Goal: Task Accomplishment & Management: Manage account settings

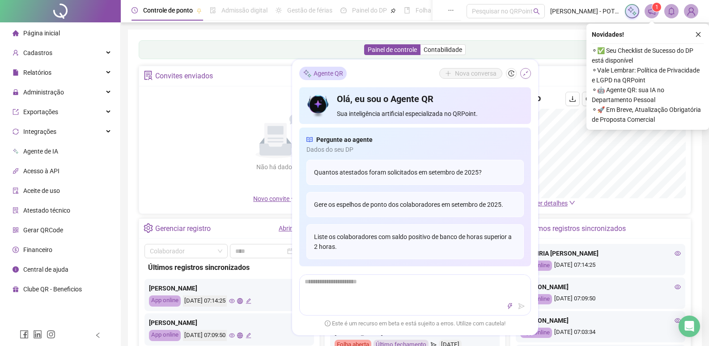
click at [525, 72] on icon "shrink" at bounding box center [525, 73] width 6 height 6
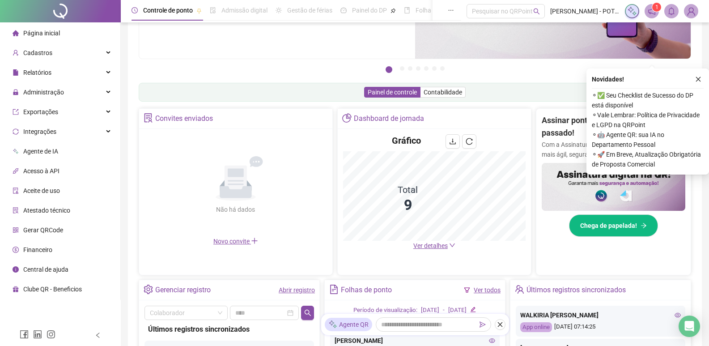
scroll to position [179, 0]
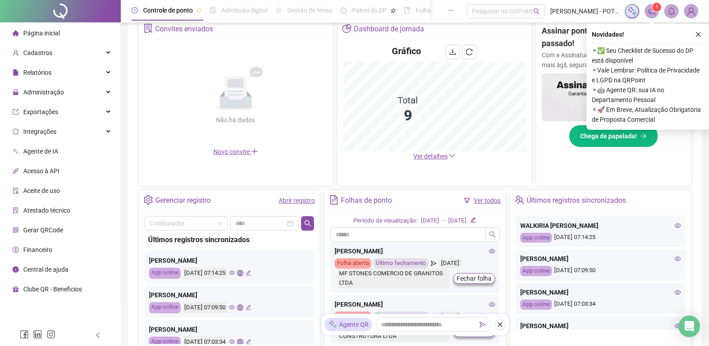
click at [432, 155] on span "Ver detalhes" at bounding box center [430, 156] width 34 height 7
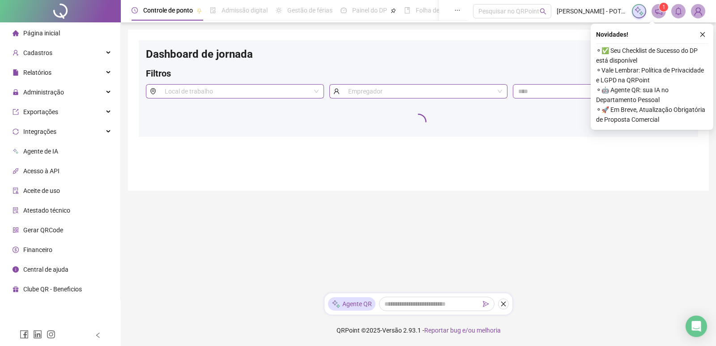
click at [246, 243] on main "Dashboard de jornada Filtros Local de trabalho Empregador" at bounding box center [418, 158] width 581 height 256
click at [704, 32] on icon "close" at bounding box center [702, 34] width 6 height 6
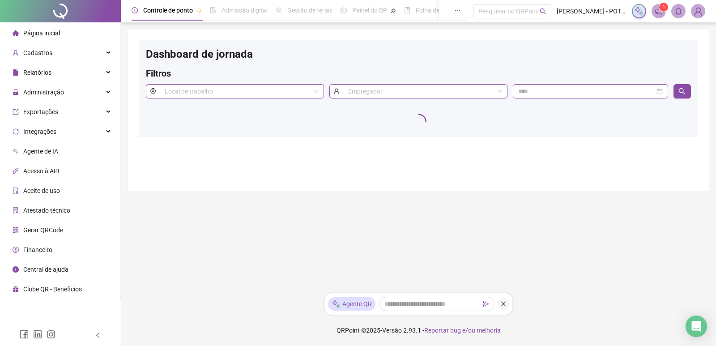
click at [663, 12] on span at bounding box center [658, 11] width 14 height 14
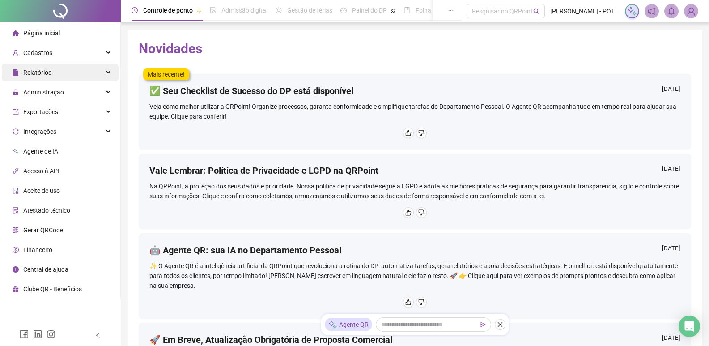
click at [40, 74] on span "Relatórios" at bounding box center [37, 72] width 28 height 7
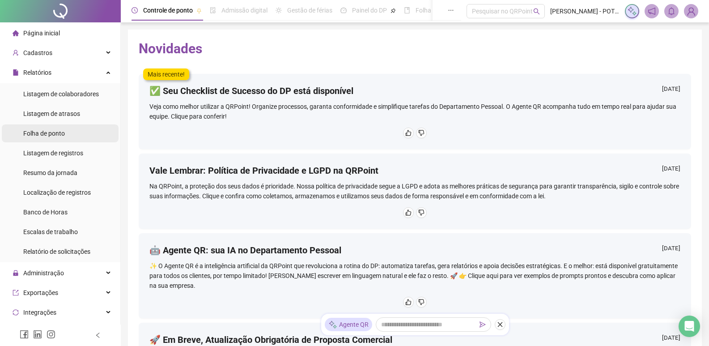
click at [53, 134] on span "Folha de ponto" at bounding box center [44, 133] width 42 height 7
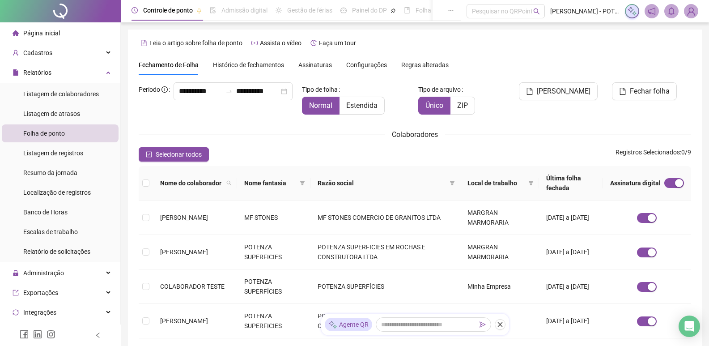
click at [33, 30] on span "Página inicial" at bounding box center [41, 33] width 37 height 7
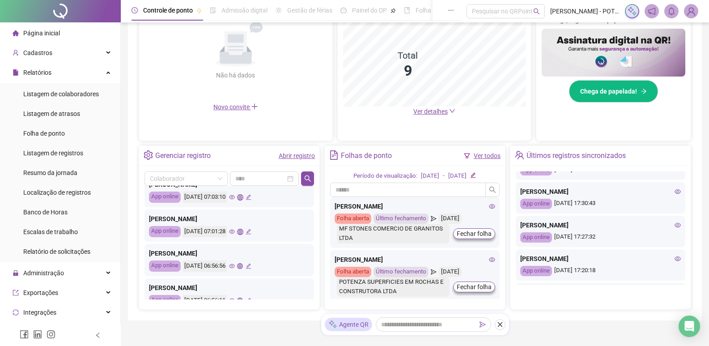
scroll to position [268, 0]
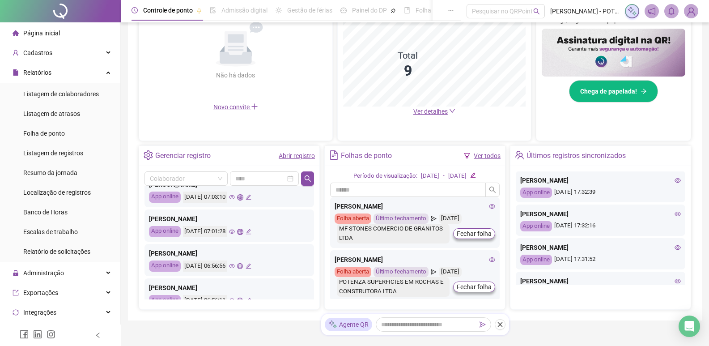
click at [675, 213] on icon "eye" at bounding box center [678, 214] width 6 height 4
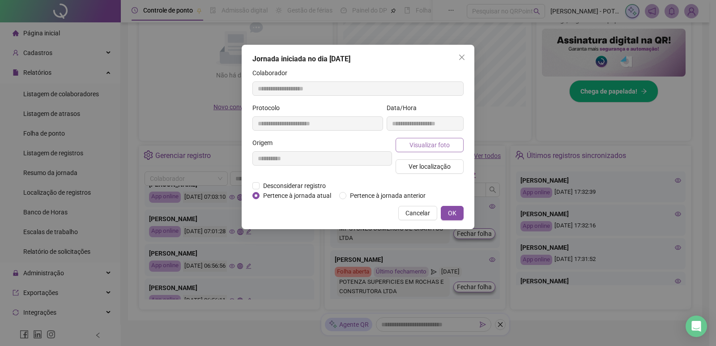
click at [421, 147] on span "Visualizar foto" at bounding box center [429, 145] width 40 height 10
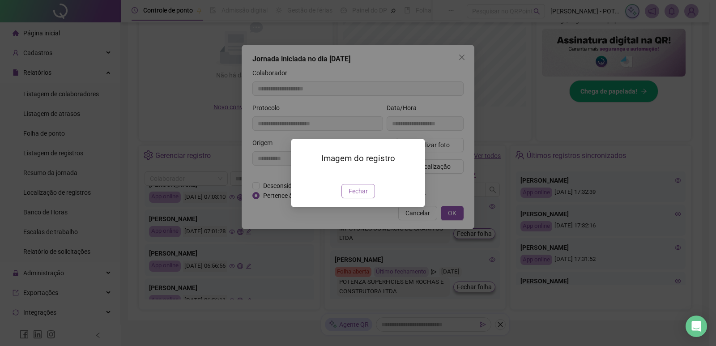
click at [358, 196] on span "Fechar" at bounding box center [357, 191] width 19 height 10
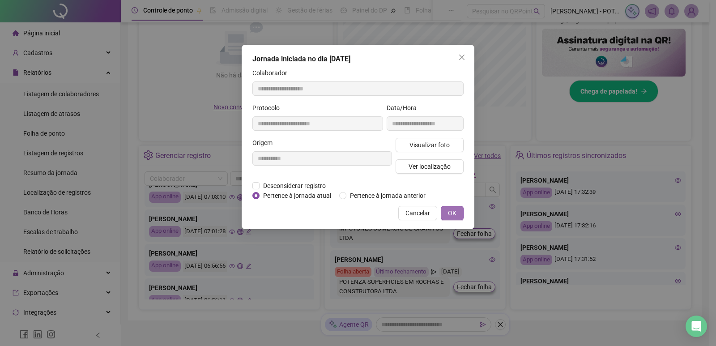
click at [451, 217] on span "OK" at bounding box center [452, 213] width 8 height 10
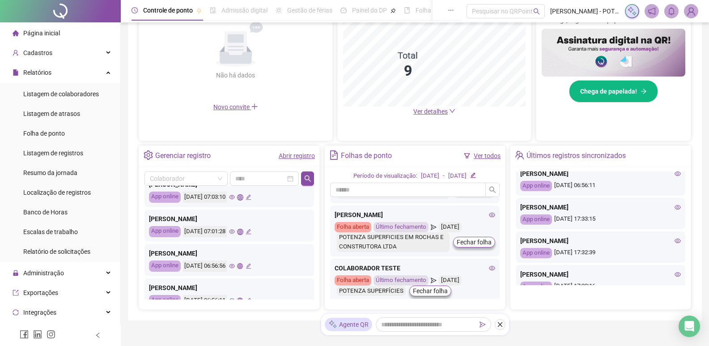
scroll to position [89, 0]
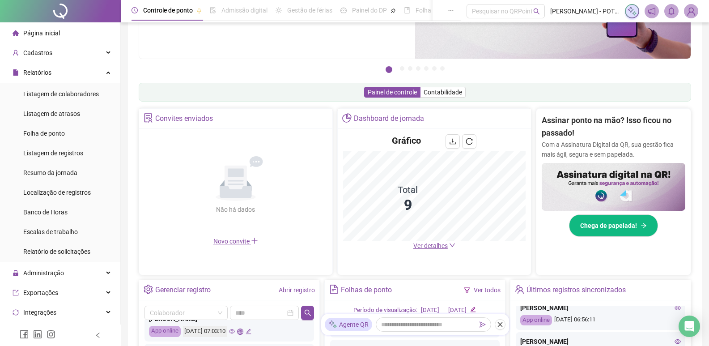
click at [432, 246] on span "Ver detalhes" at bounding box center [430, 245] width 34 height 7
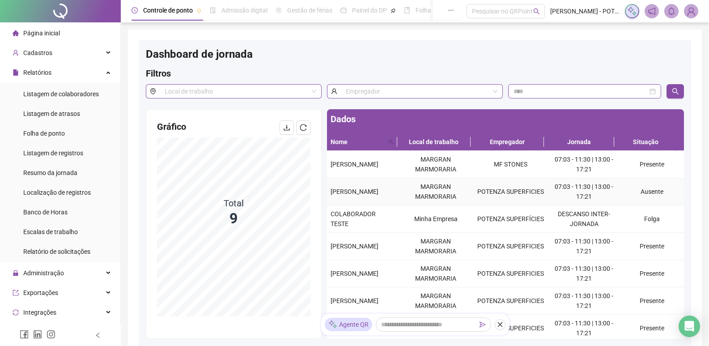
click at [481, 188] on td "POTENZA SUPERFICIES" at bounding box center [510, 191] width 75 height 27
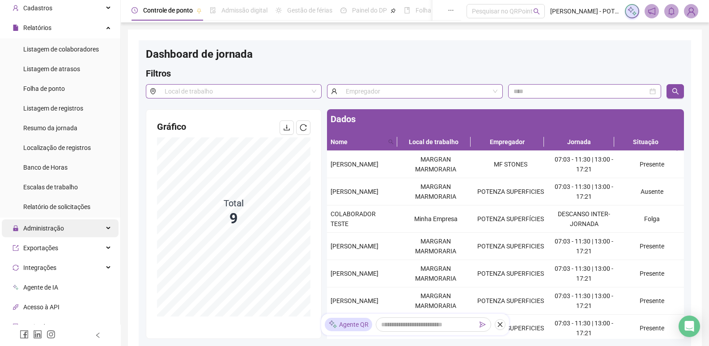
click at [54, 232] on span "Administração" at bounding box center [43, 228] width 41 height 7
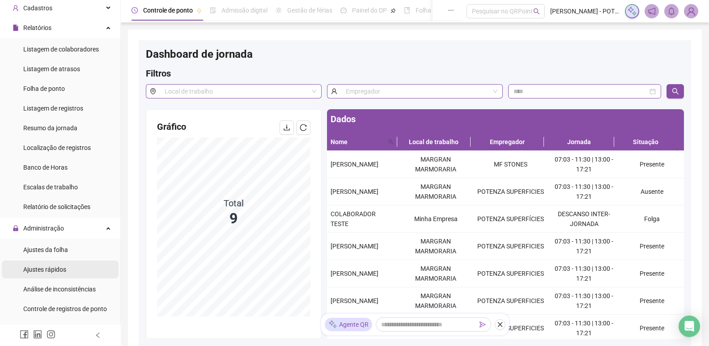
click at [45, 270] on span "Ajustes rápidos" at bounding box center [44, 269] width 43 height 7
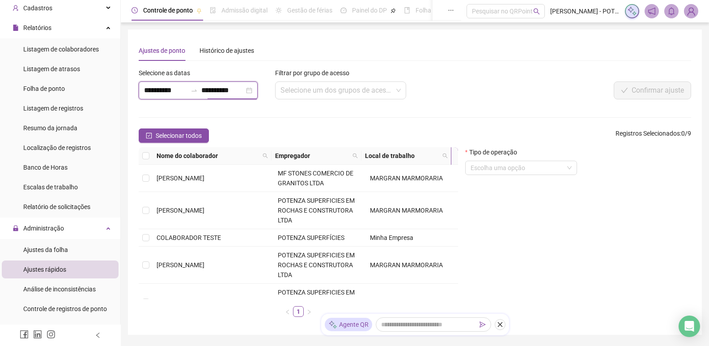
click at [223, 93] on input "**********" at bounding box center [222, 90] width 43 height 11
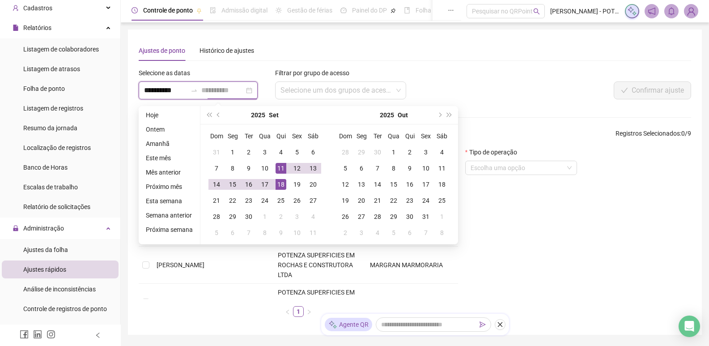
type input "**********"
click at [277, 182] on div "18" at bounding box center [281, 184] width 11 height 11
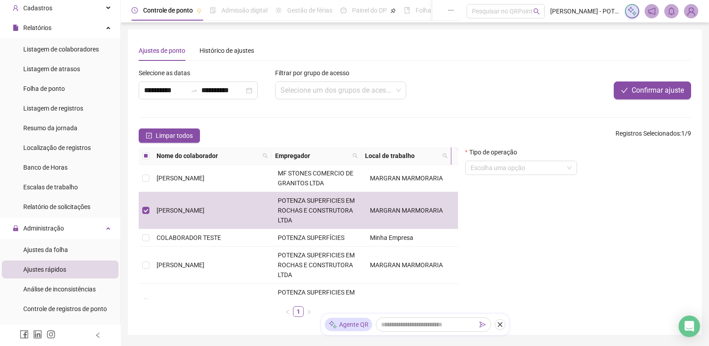
click at [503, 175] on form "Tipo de operação Escolha uma opção" at bounding box center [521, 164] width 112 height 35
click at [499, 168] on input "search" at bounding box center [517, 167] width 93 height 13
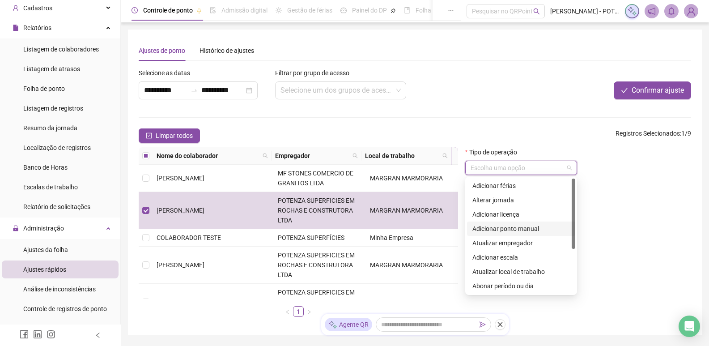
click at [498, 227] on div "Adicionar ponto manual" at bounding box center [521, 229] width 98 height 10
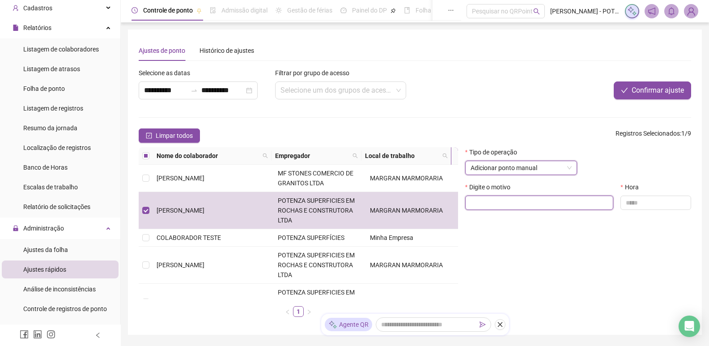
click at [467, 198] on input "text" at bounding box center [539, 202] width 149 height 14
type input "**********"
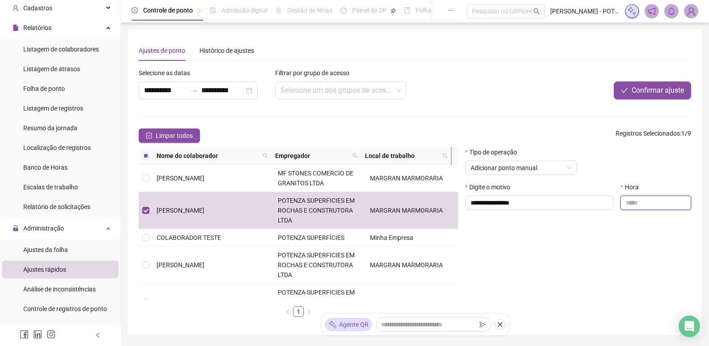
click at [629, 198] on input "text" at bounding box center [655, 202] width 71 height 14
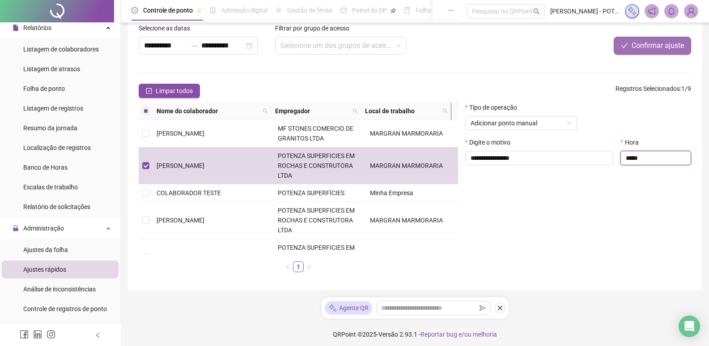
type input "*****"
click at [641, 42] on span "Confirmar ajuste" at bounding box center [658, 45] width 52 height 11
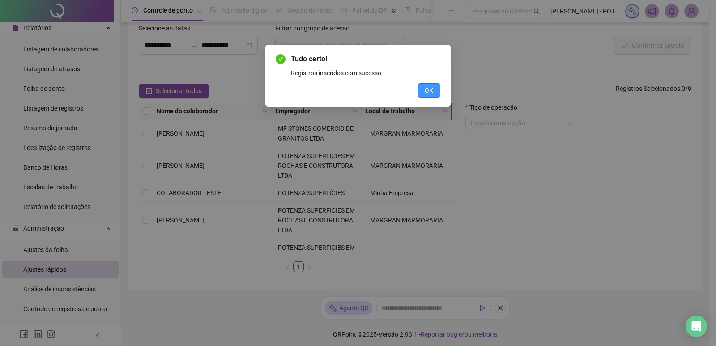
click at [436, 91] on button "OK" at bounding box center [428, 90] width 23 height 14
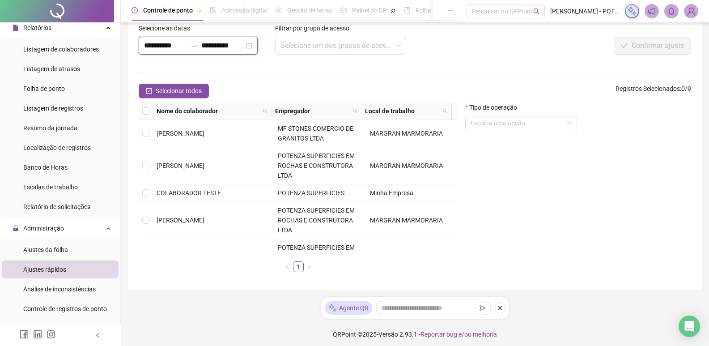
click at [158, 43] on input "**********" at bounding box center [165, 45] width 43 height 11
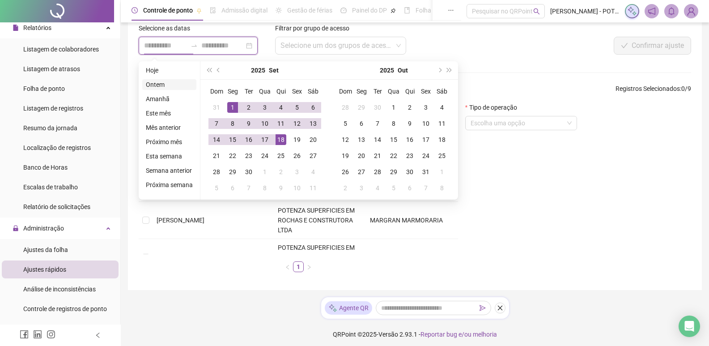
type input "**********"
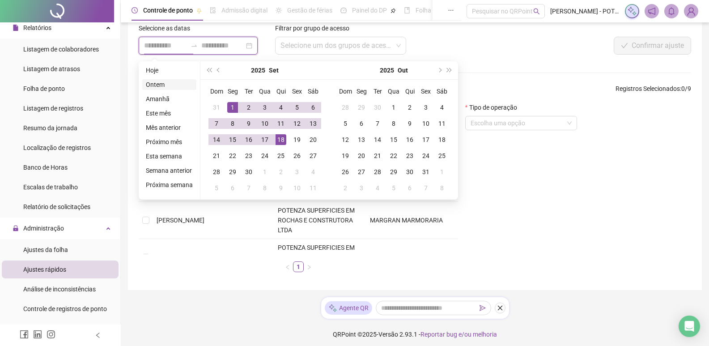
type input "**********"
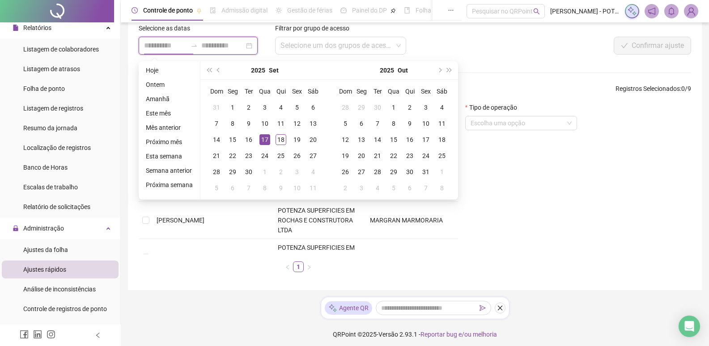
type input "**********"
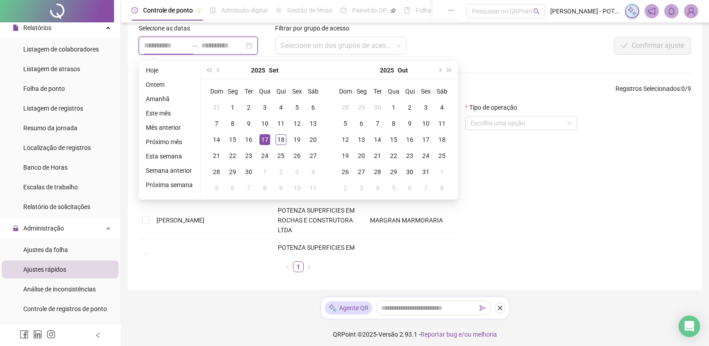
type input "**********"
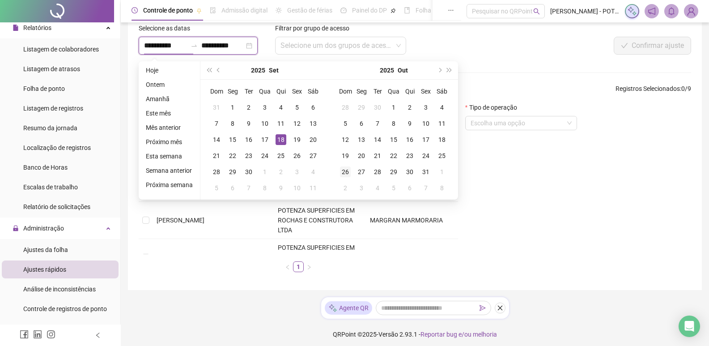
type input "**********"
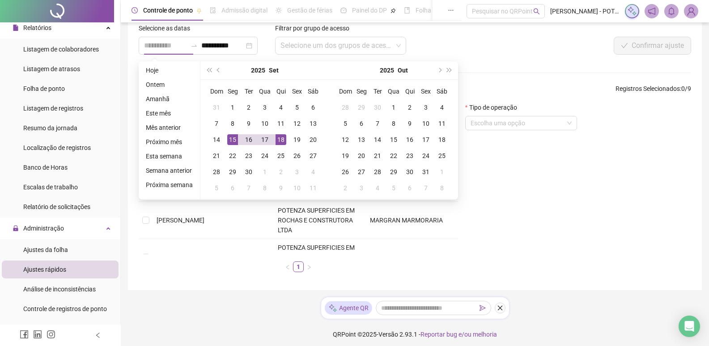
click at [231, 139] on div "15" at bounding box center [232, 139] width 11 height 11
type input "**********"
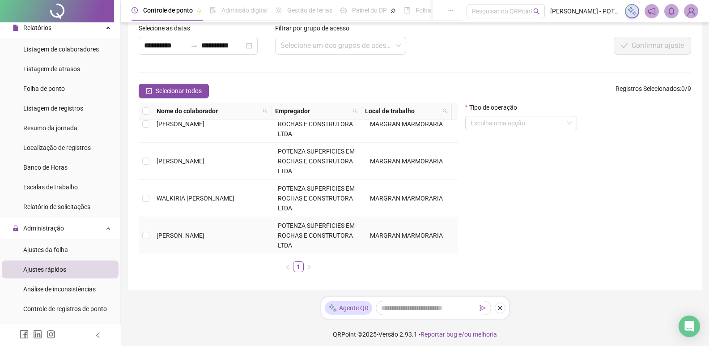
scroll to position [49, 0]
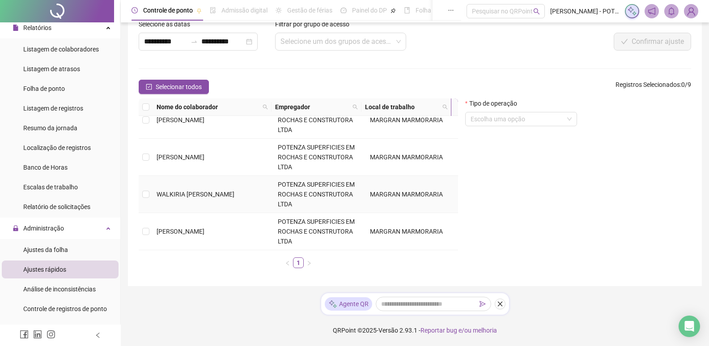
click at [163, 197] on span "WALKIRIA SALAZAR SANTOS" at bounding box center [196, 194] width 78 height 7
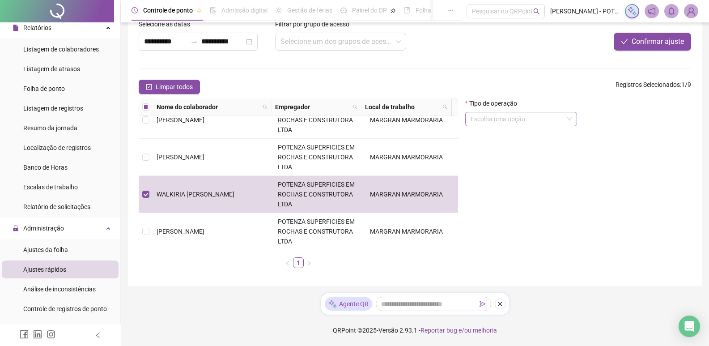
click at [517, 122] on input "search" at bounding box center [517, 118] width 93 height 13
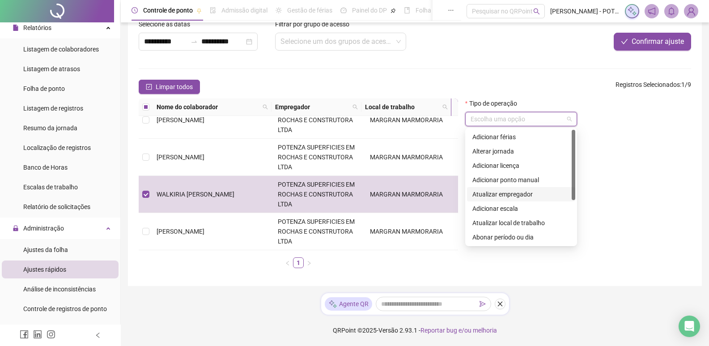
scroll to position [45, 0]
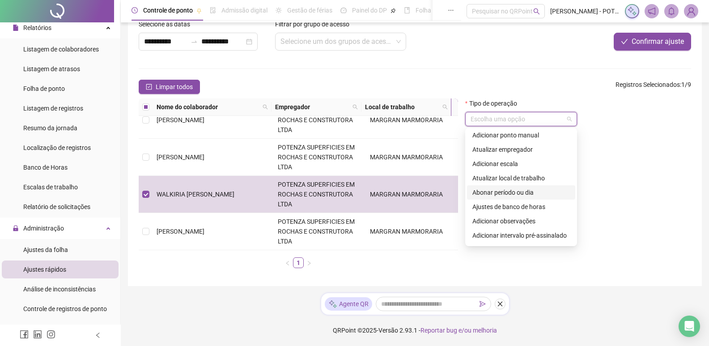
click at [505, 194] on div "Abonar período ou dia" at bounding box center [521, 192] width 98 height 10
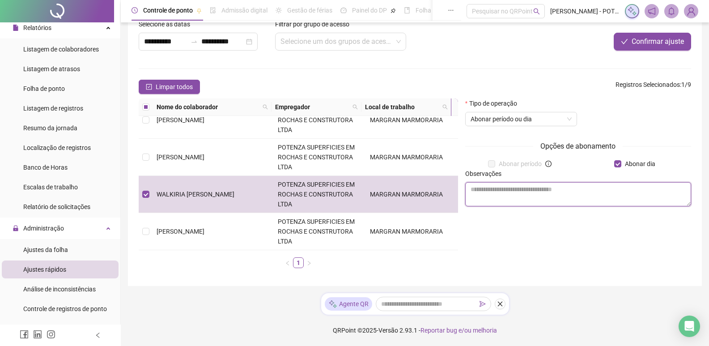
click at [531, 199] on textarea at bounding box center [578, 194] width 226 height 24
click at [534, 190] on textarea "**********" at bounding box center [578, 194] width 226 height 24
type textarea "**********"
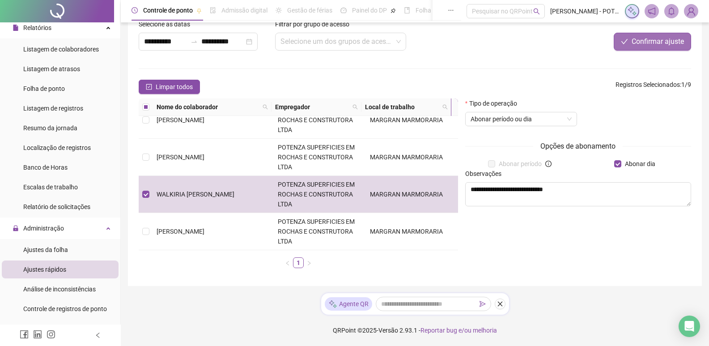
click at [639, 47] on span "Confirmar ajuste" at bounding box center [658, 41] width 52 height 11
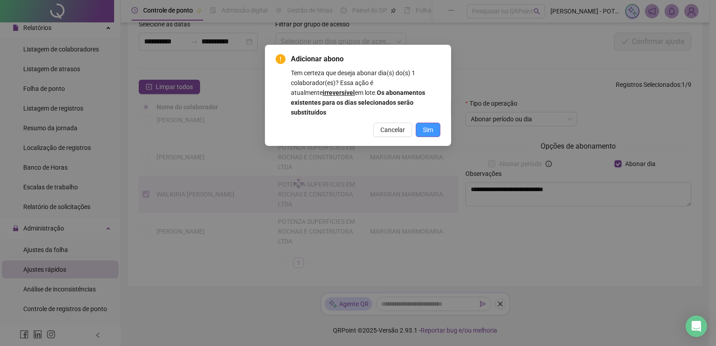
click at [422, 124] on button "Sim" at bounding box center [428, 130] width 25 height 14
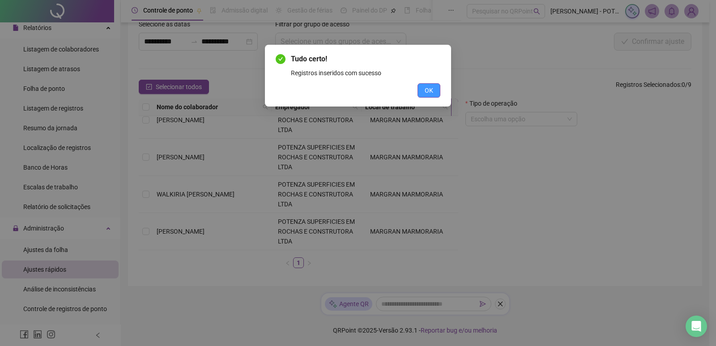
click at [427, 93] on span "OK" at bounding box center [428, 90] width 8 height 10
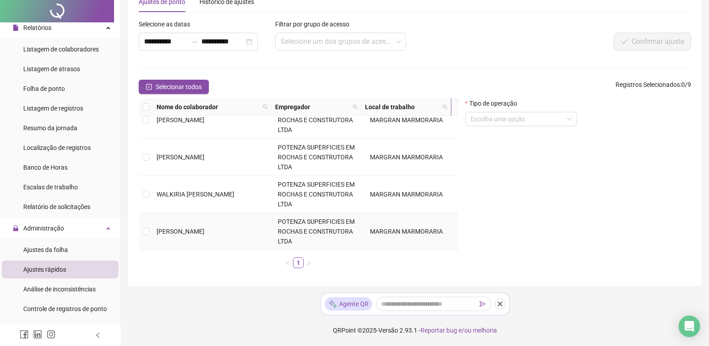
scroll to position [0, 0]
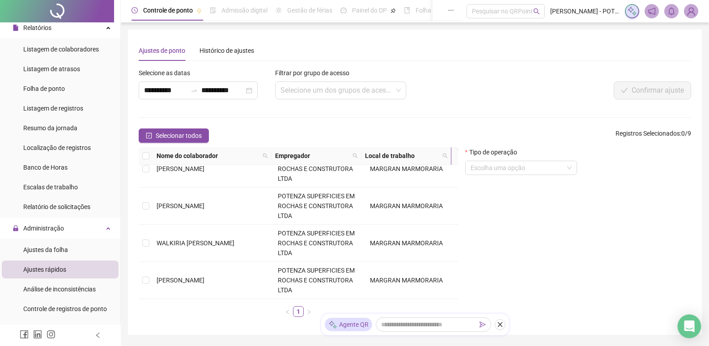
click at [682, 324] on div "Open Intercom Messenger" at bounding box center [690, 326] width 24 height 24
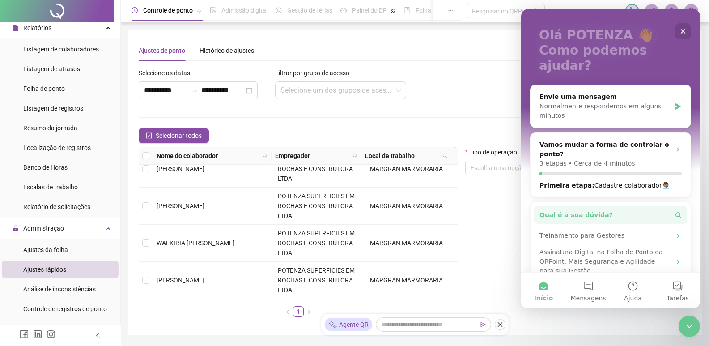
scroll to position [69, 0]
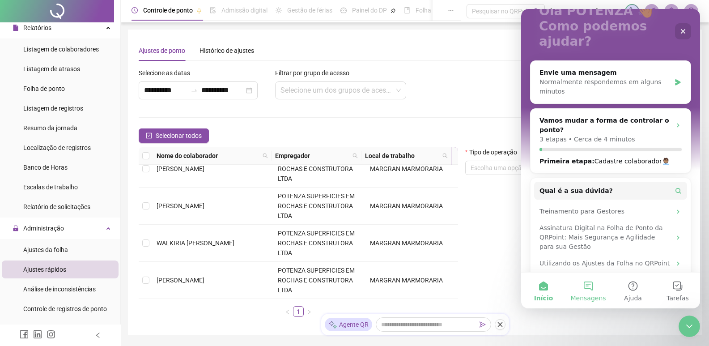
click at [583, 286] on button "Mensagens" at bounding box center [588, 290] width 45 height 36
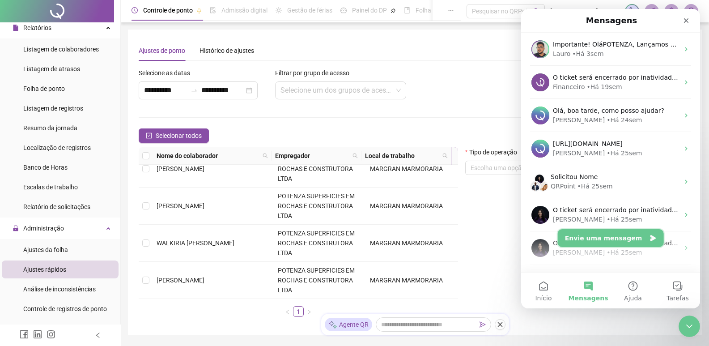
click at [591, 240] on button "Envie uma mensagem" at bounding box center [611, 238] width 106 height 18
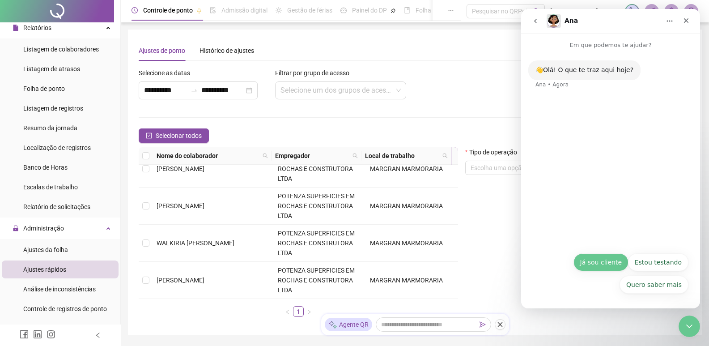
click at [598, 264] on button "Já sou cliente" at bounding box center [600, 262] width 55 height 18
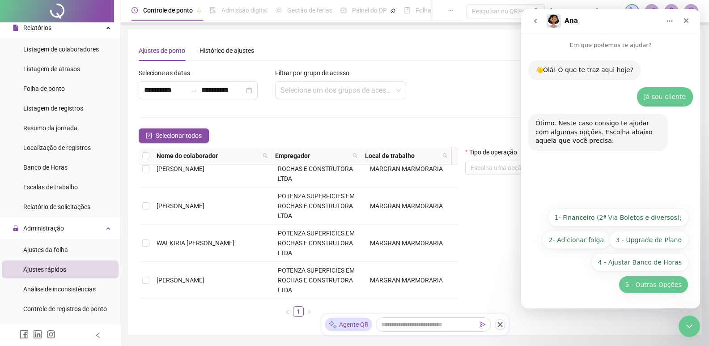
click at [650, 286] on button "5 - Outras Opções" at bounding box center [654, 285] width 70 height 18
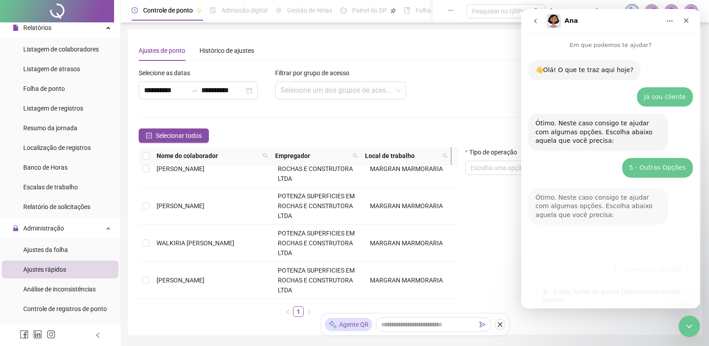
scroll to position [60, 0]
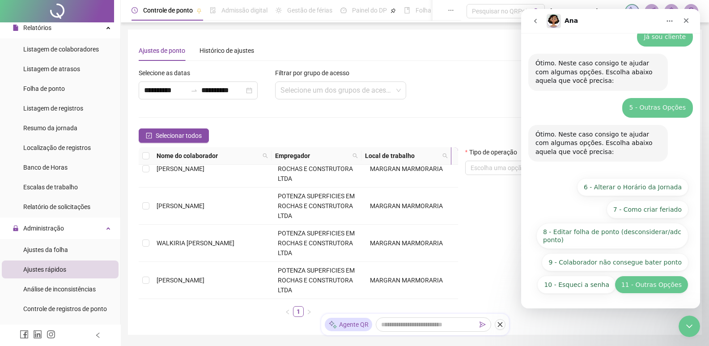
click at [640, 279] on button "11 - Outras Opções" at bounding box center [652, 285] width 74 height 18
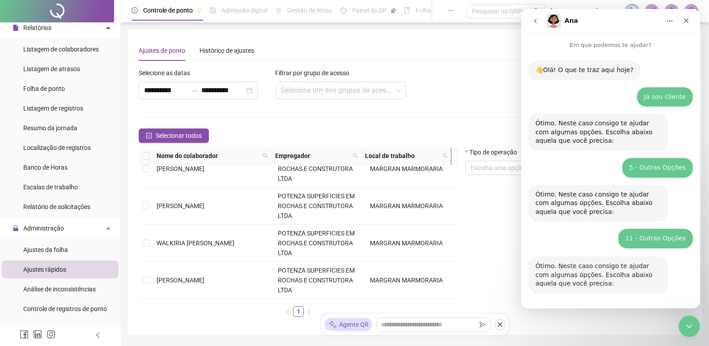
scroll to position [123, 0]
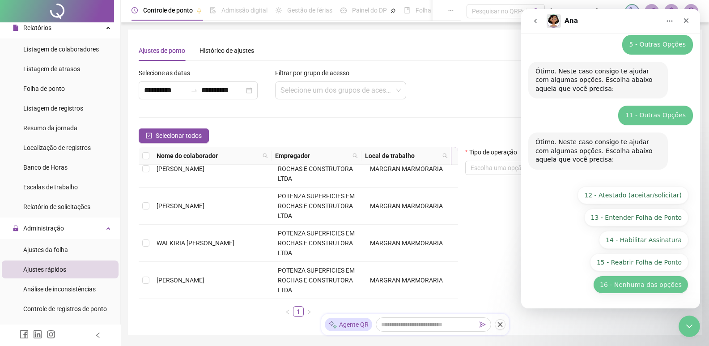
click at [619, 289] on button "16 - Nenhuma das opções" at bounding box center [640, 285] width 95 height 18
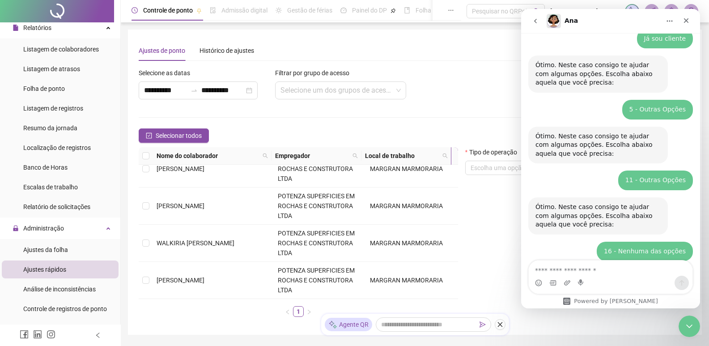
scroll to position [104, 0]
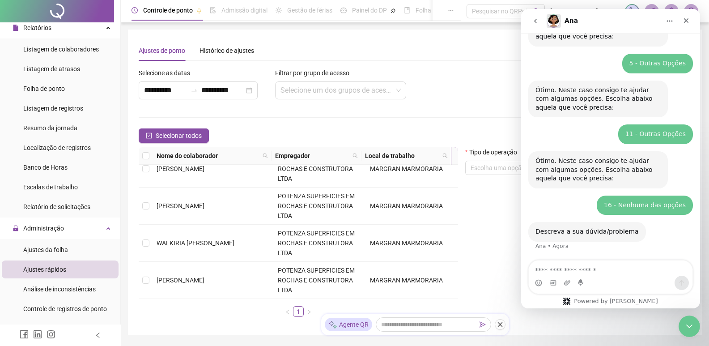
click at [561, 269] on textarea "Envie uma mensagem..." at bounding box center [611, 267] width 164 height 15
type textarea "*"
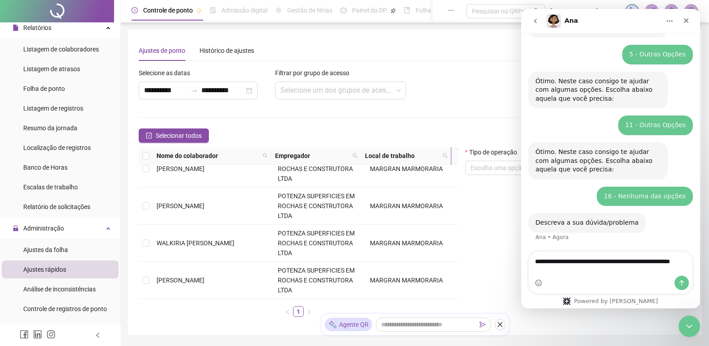
drag, startPoint x: 566, startPoint y: 267, endPoint x: 540, endPoint y: 272, distance: 25.8
drag, startPoint x: 573, startPoint y: 261, endPoint x: 572, endPoint y: 272, distance: 11.3
click at [572, 272] on textarea "**********" at bounding box center [611, 263] width 164 height 24
click at [569, 260] on textarea "**********" at bounding box center [611, 263] width 164 height 24
drag, startPoint x: 594, startPoint y: 261, endPoint x: 560, endPoint y: 260, distance: 33.6
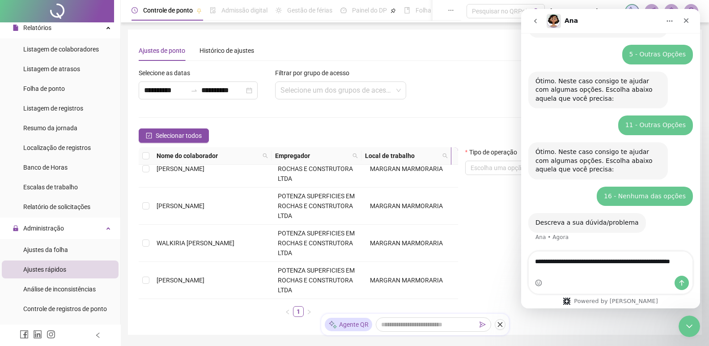
click at [560, 260] on textarea "**********" at bounding box center [611, 263] width 164 height 24
click at [554, 275] on textarea "**********" at bounding box center [611, 263] width 164 height 24
type textarea "**********"
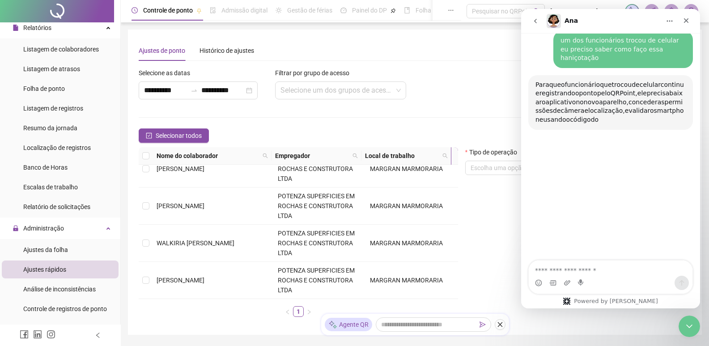
scroll to position [1, 0]
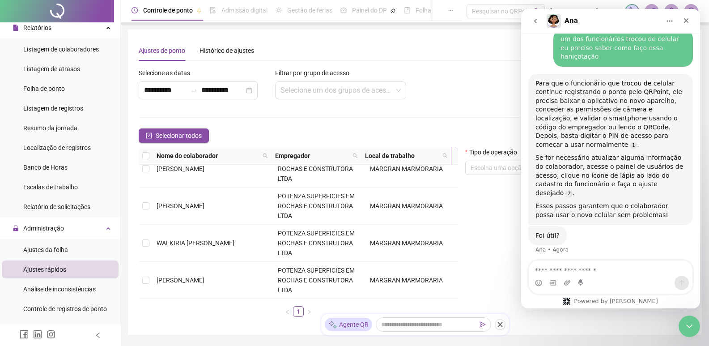
click at [543, 272] on textarea "Envie uma mensagem..." at bounding box center [611, 267] width 164 height 15
type textarea "**********"
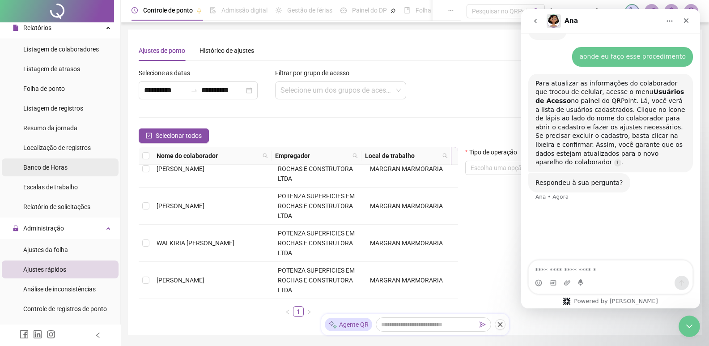
scroll to position [0, 0]
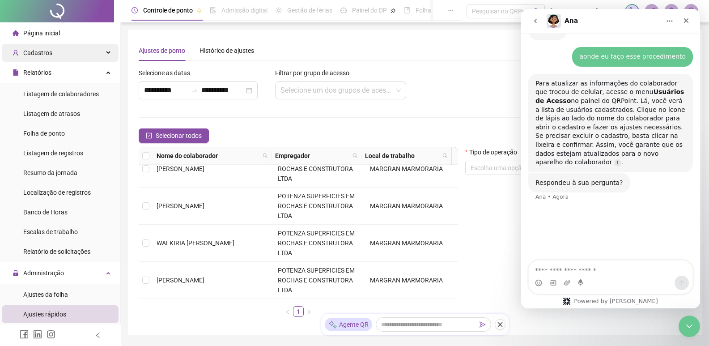
click at [37, 47] on span "Cadastros" at bounding box center [33, 53] width 40 height 18
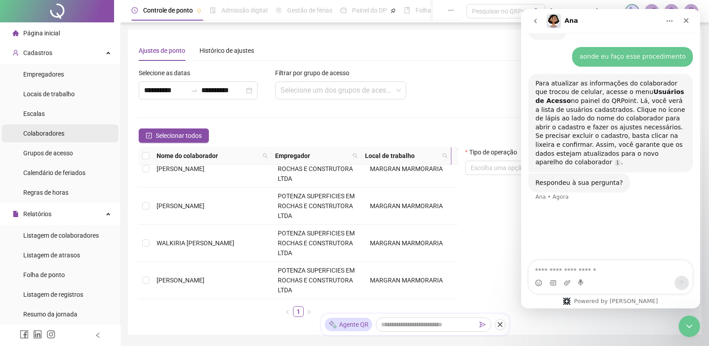
click at [39, 136] on span "Colaboradores" at bounding box center [43, 133] width 41 height 7
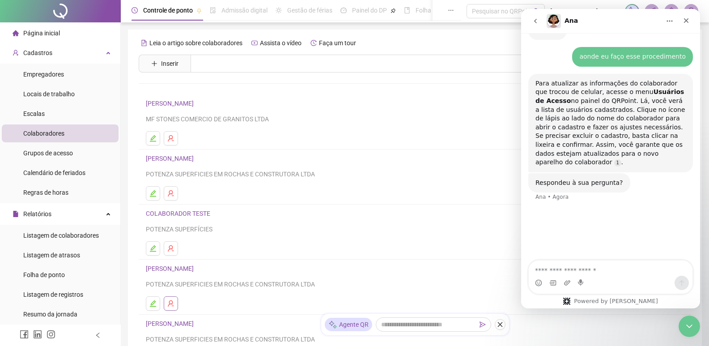
scroll to position [89, 0]
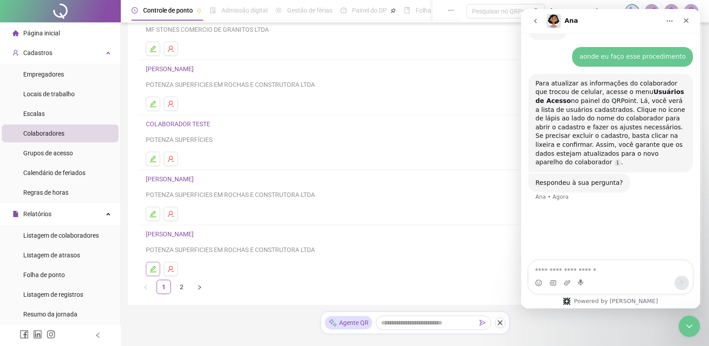
click at [153, 265] on button "button" at bounding box center [153, 269] width 14 height 14
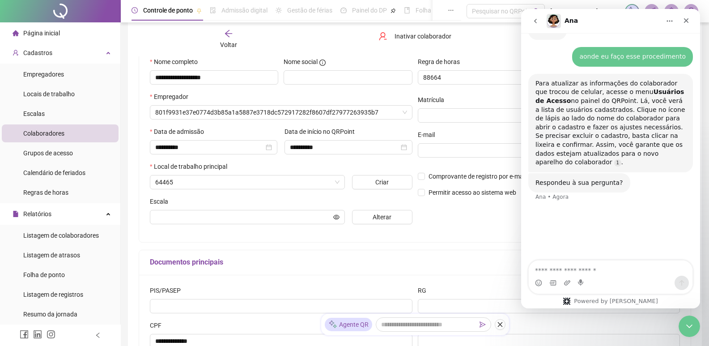
scroll to position [94, 0]
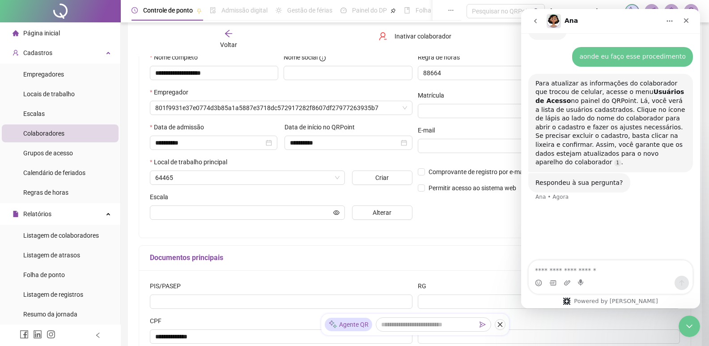
type input "**********"
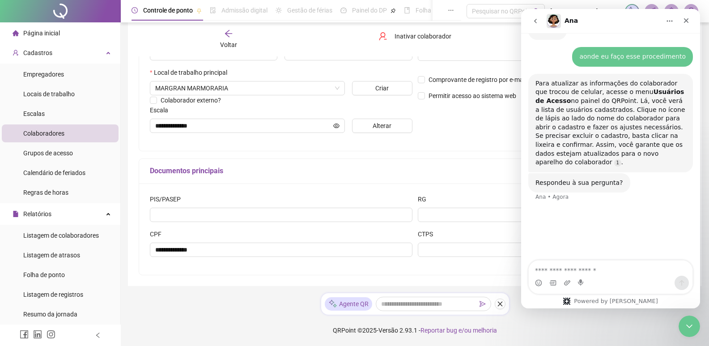
scroll to position [517, 0]
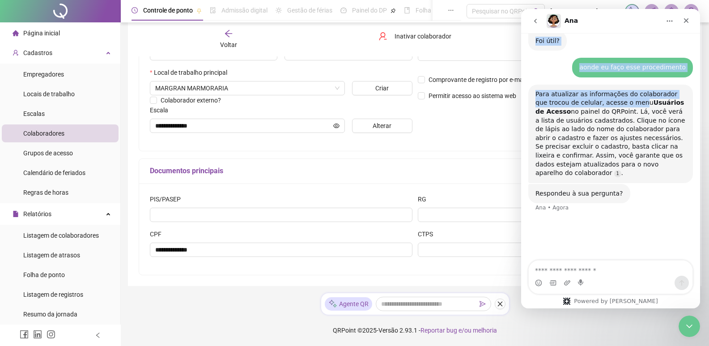
drag, startPoint x: 598, startPoint y: 20, endPoint x: 621, endPoint y: 83, distance: 67.4
click at [621, 83] on div "Ana Em que podemos te ajudar? 👋Olá! O que te traz aqui hoje? Ana • Há 5min Já s…" at bounding box center [610, 158] width 179 height 299
click at [535, 23] on icon "go back" at bounding box center [535, 20] width 7 height 7
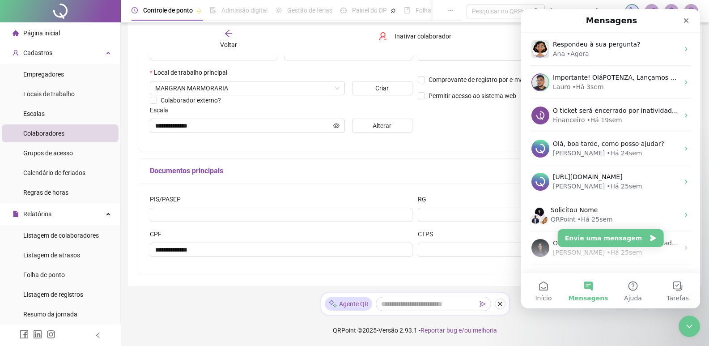
click at [629, 17] on h1 "Mensagens" at bounding box center [611, 20] width 55 height 15
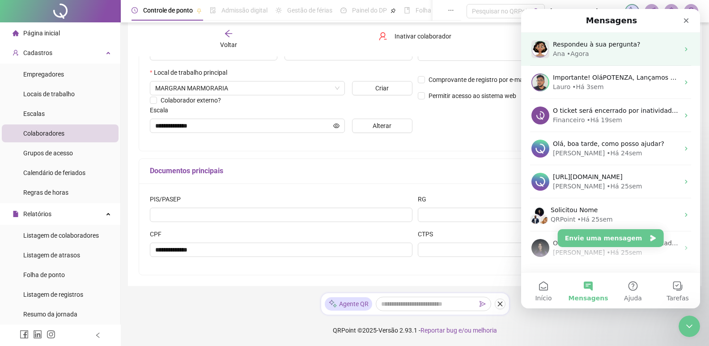
click at [585, 57] on div "• Agora" at bounding box center [578, 53] width 22 height 9
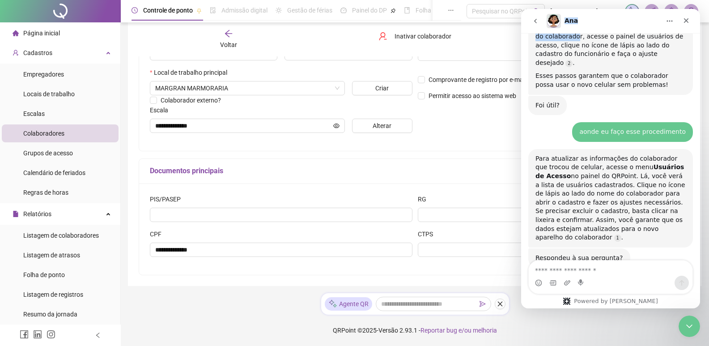
scroll to position [436, 0]
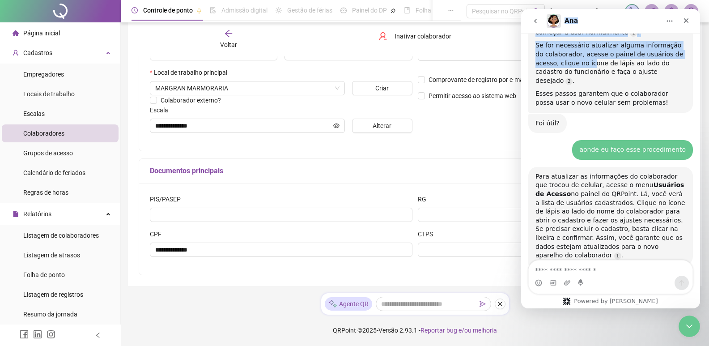
drag, startPoint x: 564, startPoint y: 33, endPoint x: 567, endPoint y: 59, distance: 26.1
click at [567, 59] on div "Ana Em que podemos te ajudar? 👋Olá! O que te traz aqui hoje? Ana • Há 5min Já s…" at bounding box center [610, 158] width 179 height 299
click at [672, 17] on button "Início" at bounding box center [669, 21] width 17 height 17
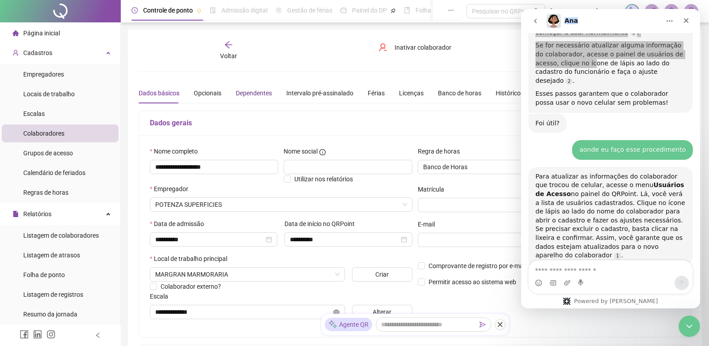
click at [251, 89] on div "Dependentes" at bounding box center [254, 93] width 36 height 10
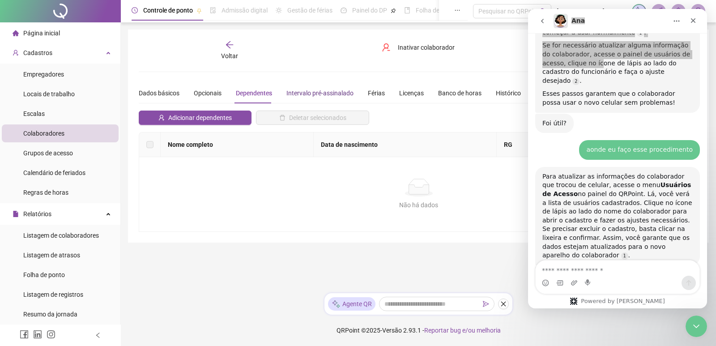
click at [306, 98] on div "Intervalo pré-assinalado" at bounding box center [319, 93] width 67 height 10
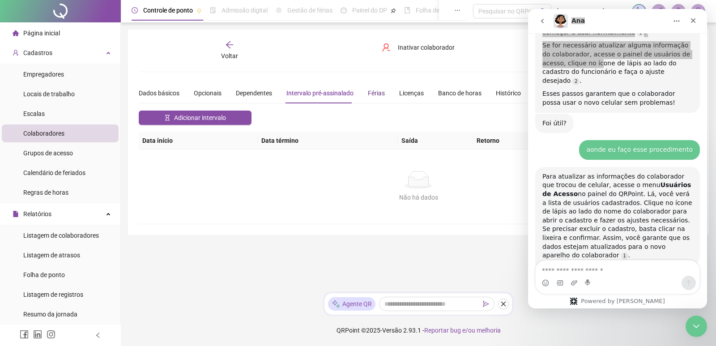
click at [369, 90] on div "Férias" at bounding box center [376, 93] width 17 height 10
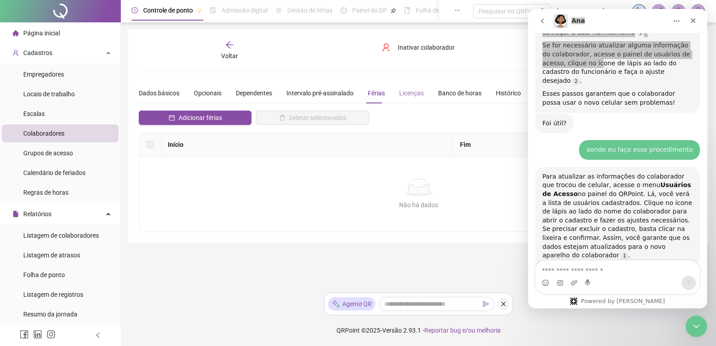
click at [407, 100] on div "Licenças" at bounding box center [411, 93] width 25 height 21
click at [443, 102] on div "Banco de horas" at bounding box center [459, 93] width 43 height 21
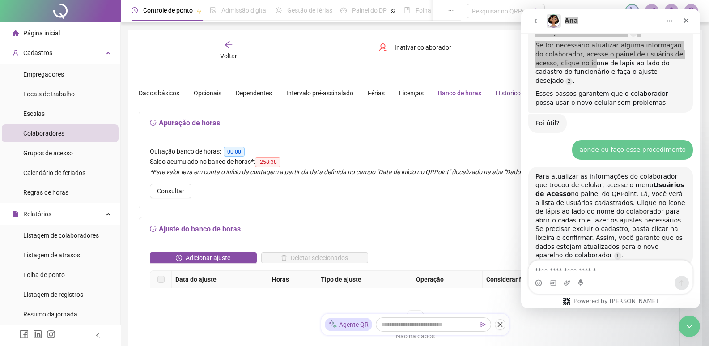
click at [499, 94] on div "Histórico" at bounding box center [508, 93] width 25 height 10
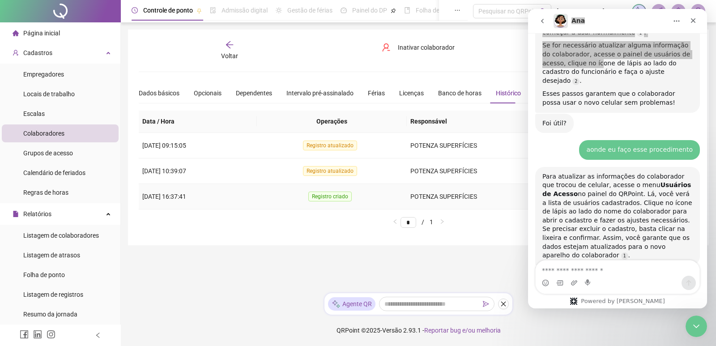
click at [375, 196] on td "Registro criado" at bounding box center [332, 196] width 150 height 25
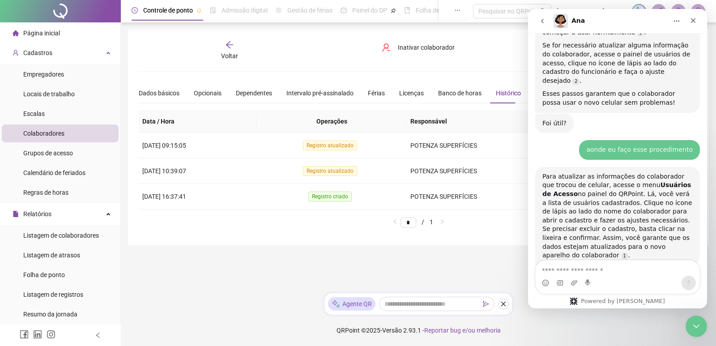
click at [613, 300] on div "Powered by [PERSON_NAME]" at bounding box center [617, 300] width 109 height 7
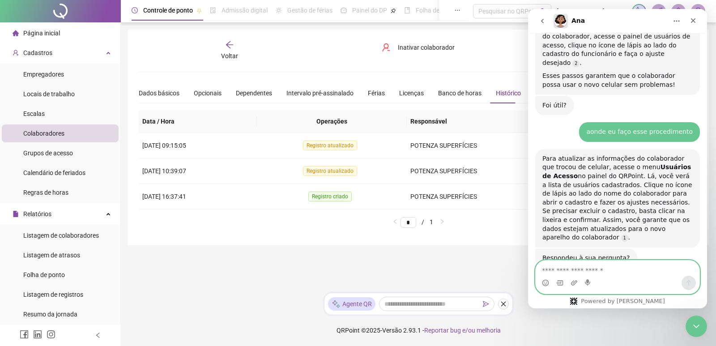
click at [601, 266] on textarea "Envie uma mensagem..." at bounding box center [617, 267] width 164 height 15
type textarea "**********"
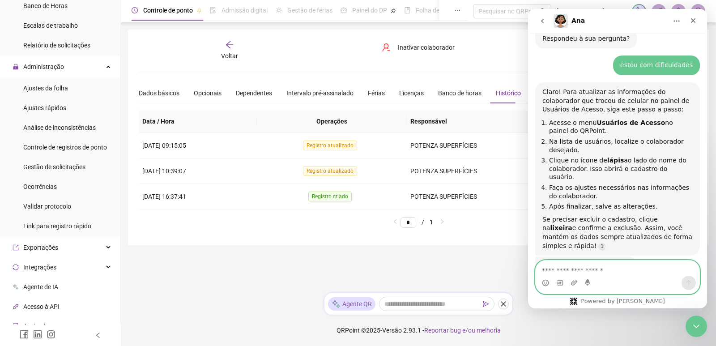
scroll to position [303, 0]
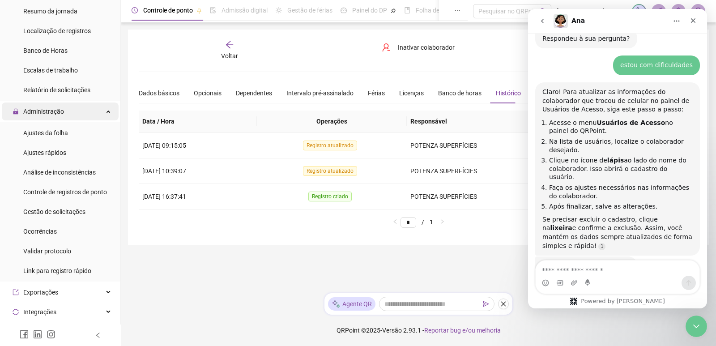
click at [36, 114] on span "Administração" at bounding box center [43, 111] width 41 height 7
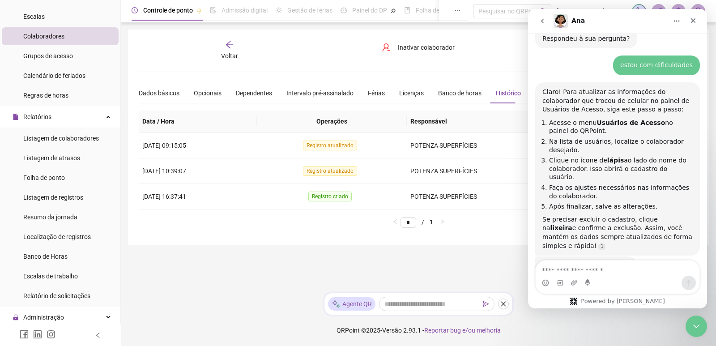
scroll to position [52, 0]
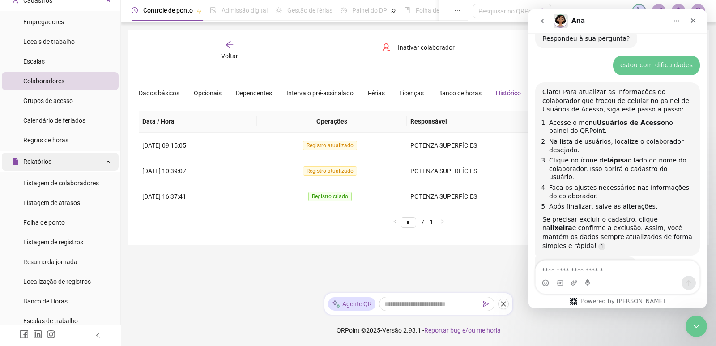
click at [39, 162] on span "Relatórios" at bounding box center [37, 161] width 28 height 7
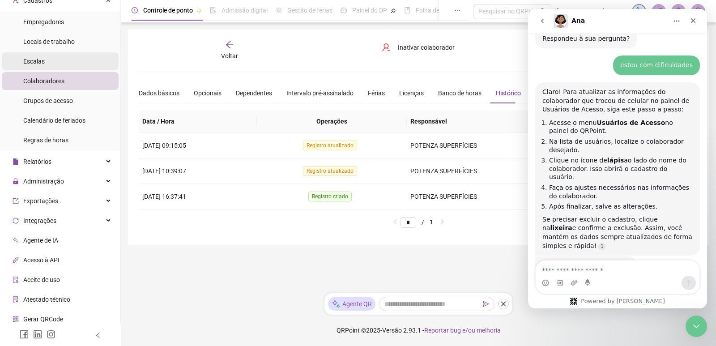
scroll to position [0, 0]
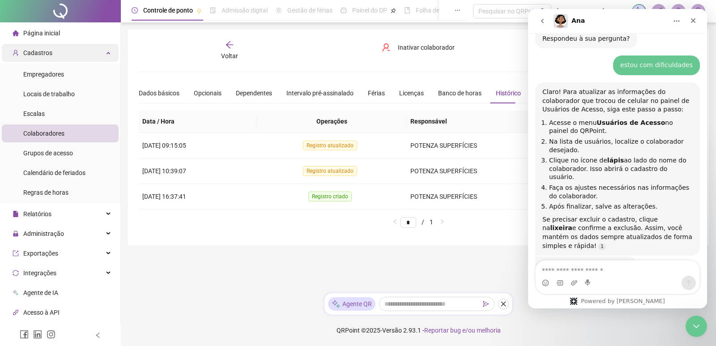
click at [32, 49] on span "Cadastros" at bounding box center [37, 52] width 29 height 7
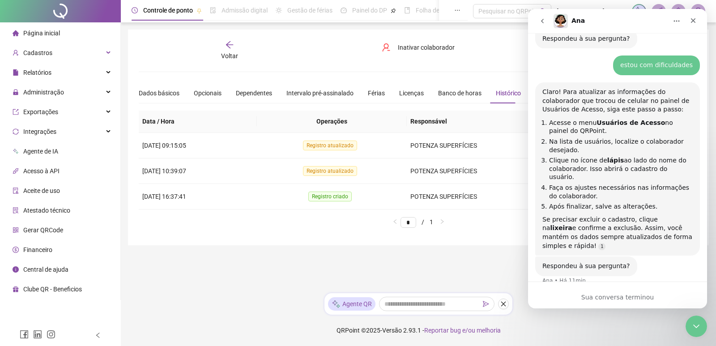
scroll to position [662, 0]
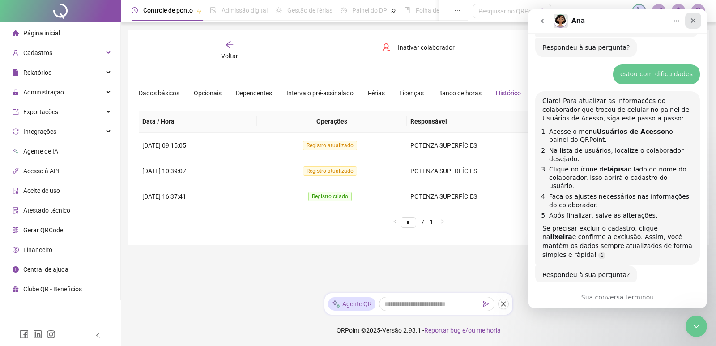
click at [697, 19] on div "Fechar" at bounding box center [693, 21] width 16 height 16
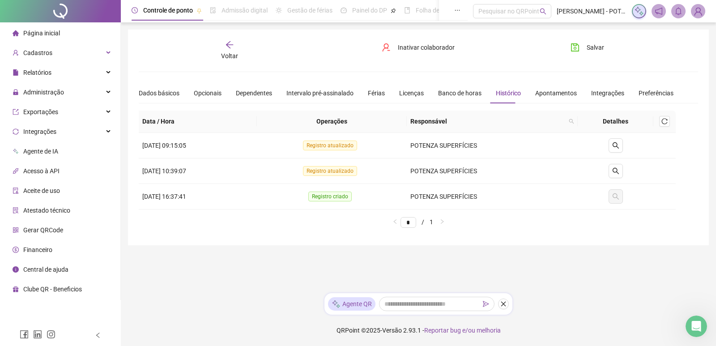
scroll to position [651, 0]
click at [696, 14] on img at bounding box center [697, 10] width 13 height 13
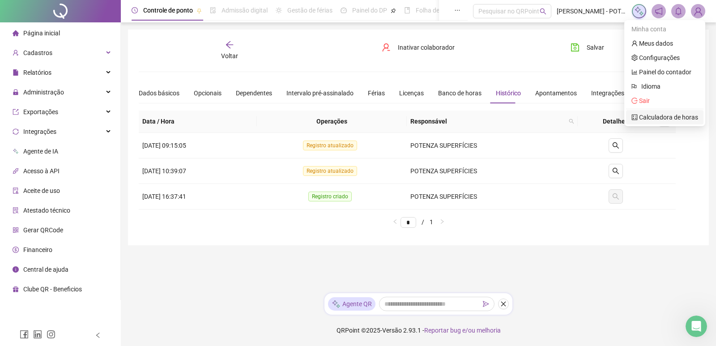
click at [662, 118] on link "Calculadora de horas" at bounding box center [664, 117] width 67 height 7
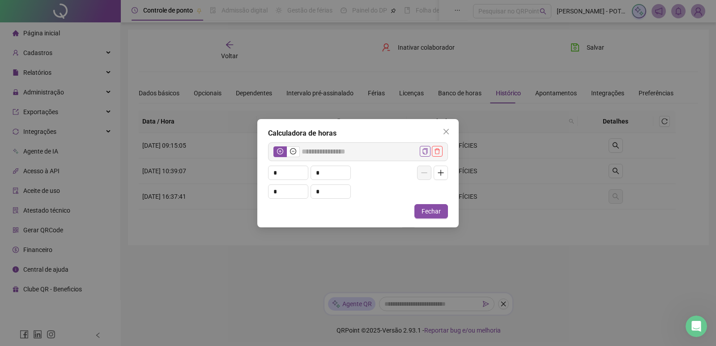
click at [285, 181] on div "* * * *" at bounding box center [358, 180] width 180 height 38
click at [284, 175] on input "*" at bounding box center [287, 172] width 39 height 13
click at [445, 133] on icon "close" at bounding box center [445, 130] width 5 height 5
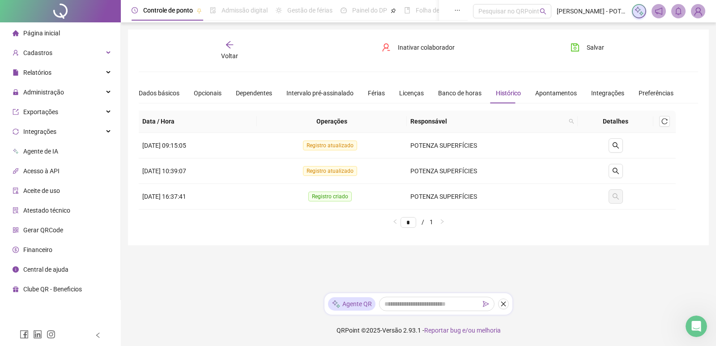
click at [556, 11] on span "[PERSON_NAME] - POTENZA SUPERFÍCIES" at bounding box center [591, 11] width 70 height 10
click at [35, 172] on span "Acesso à API" at bounding box center [41, 170] width 36 height 7
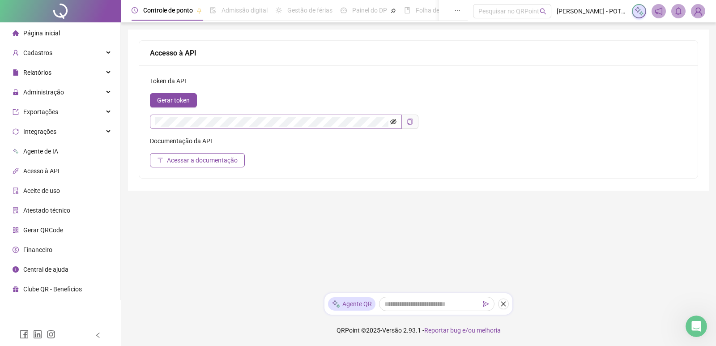
click at [396, 121] on icon "eye-invisible" at bounding box center [393, 122] width 6 height 6
click at [41, 89] on span "Administração" at bounding box center [43, 92] width 41 height 7
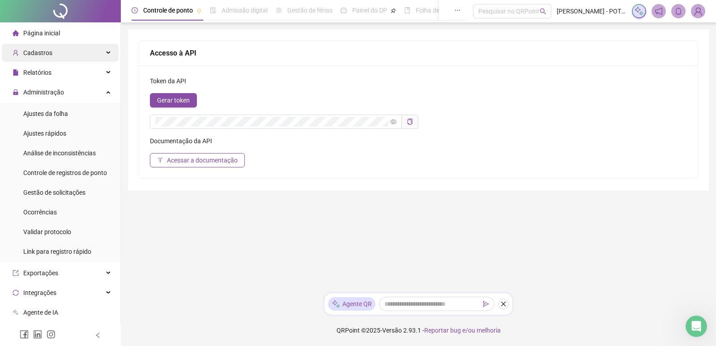
click at [42, 55] on span "Cadastros" at bounding box center [37, 52] width 29 height 7
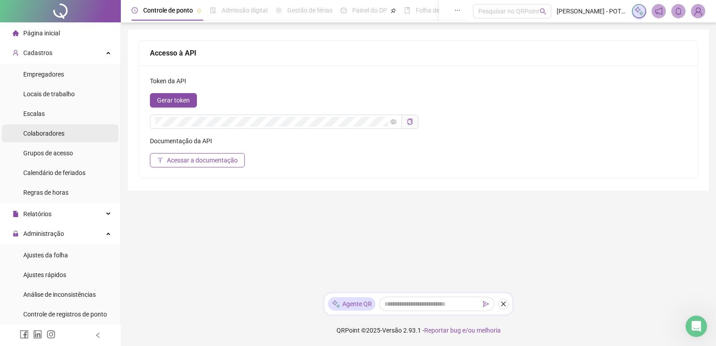
click at [42, 131] on span "Colaboradores" at bounding box center [43, 133] width 41 height 7
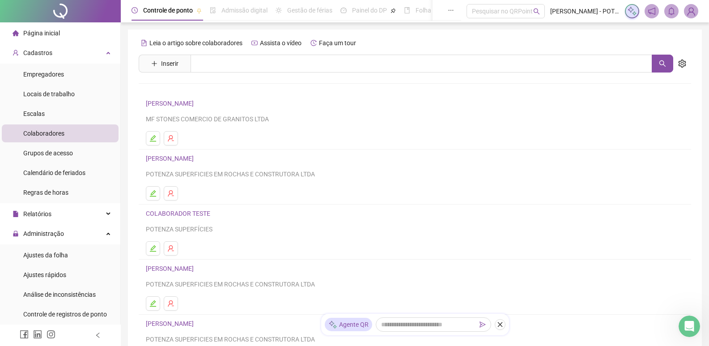
scroll to position [89, 0]
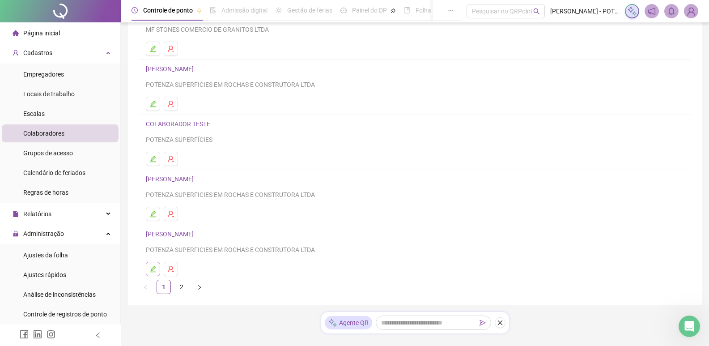
click at [153, 270] on icon "edit" at bounding box center [153, 269] width 6 height 6
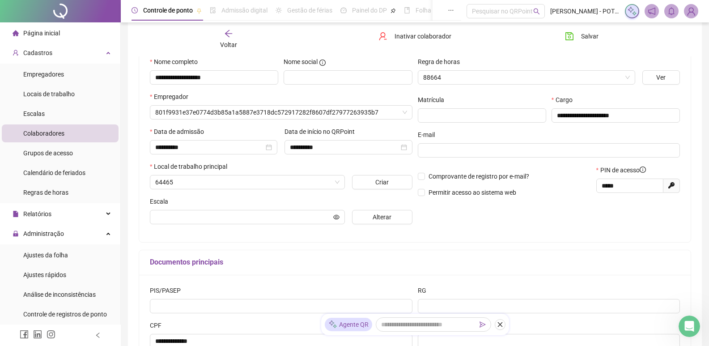
scroll to position [94, 0]
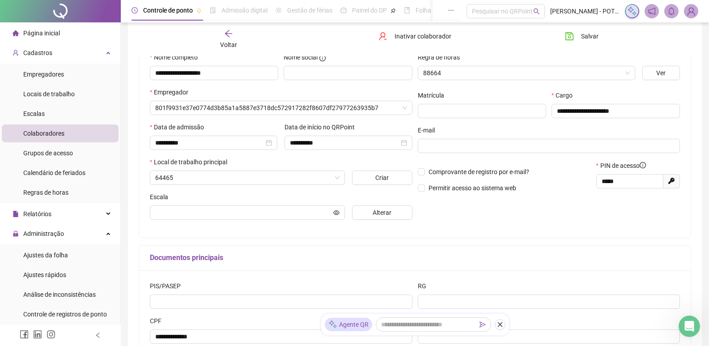
type input "**********"
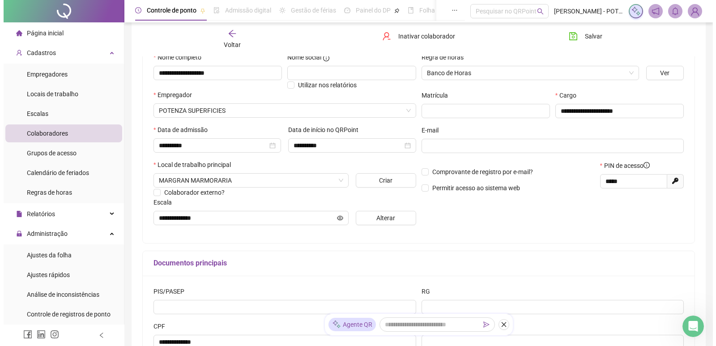
scroll to position [0, 0]
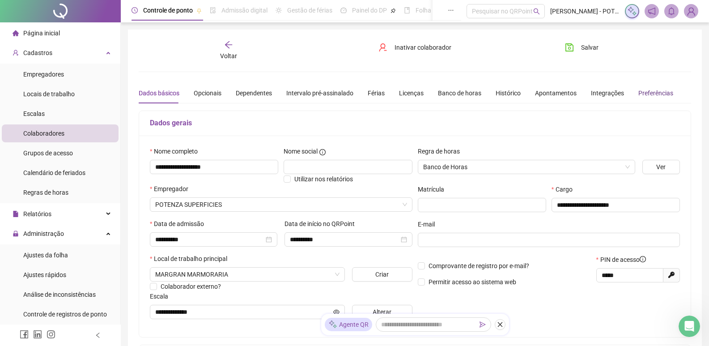
click at [651, 92] on div "Preferências" at bounding box center [655, 93] width 35 height 10
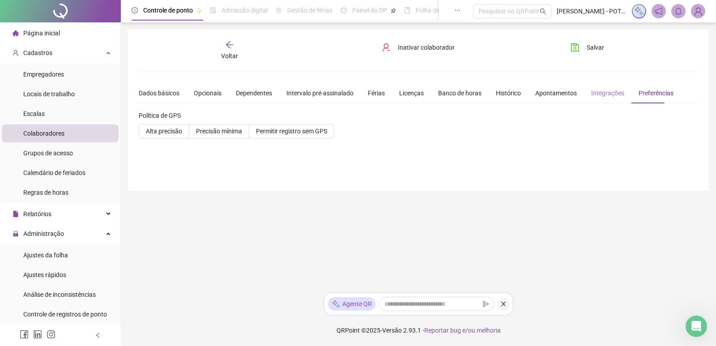
click at [593, 86] on div "Integrações" at bounding box center [607, 93] width 33 height 21
click at [564, 91] on div "Apontamentos" at bounding box center [556, 93] width 42 height 10
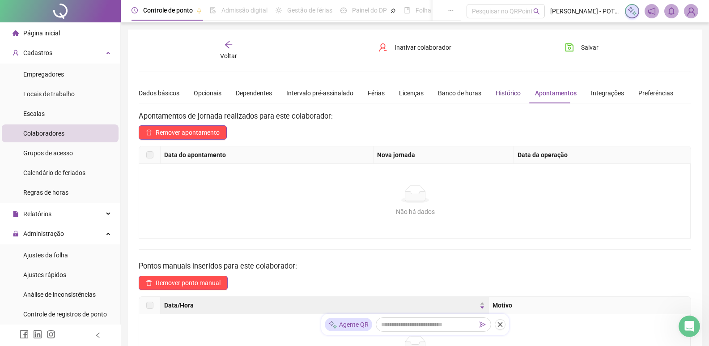
click at [502, 90] on div "Histórico" at bounding box center [508, 93] width 25 height 10
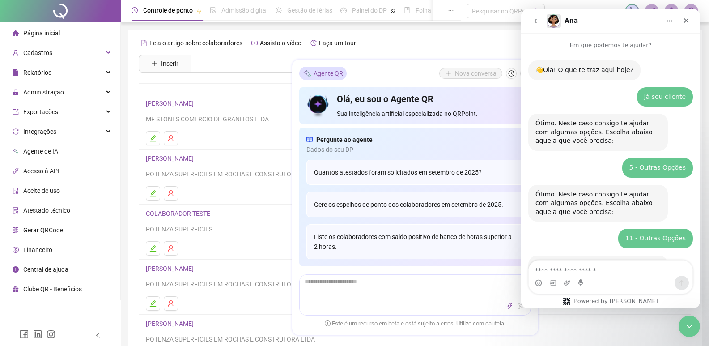
scroll to position [664, 0]
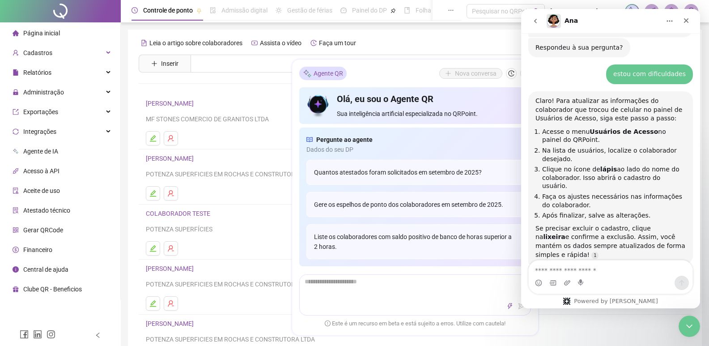
click at [625, 21] on div "Ana" at bounding box center [604, 21] width 114 height 14
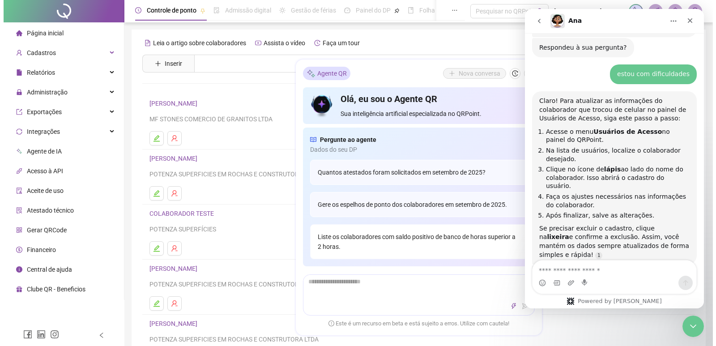
scroll to position [224, 0]
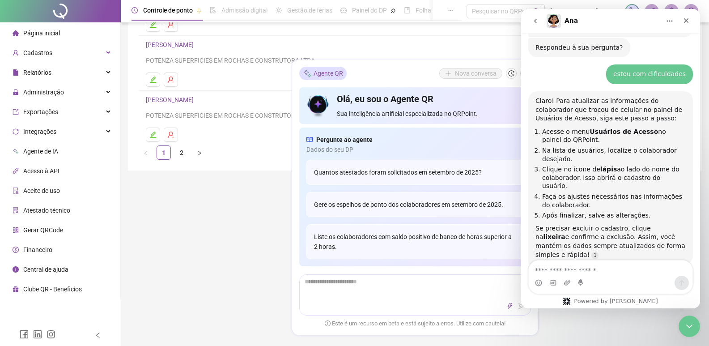
click at [51, 228] on span "Gerar QRCode" at bounding box center [43, 229] width 40 height 7
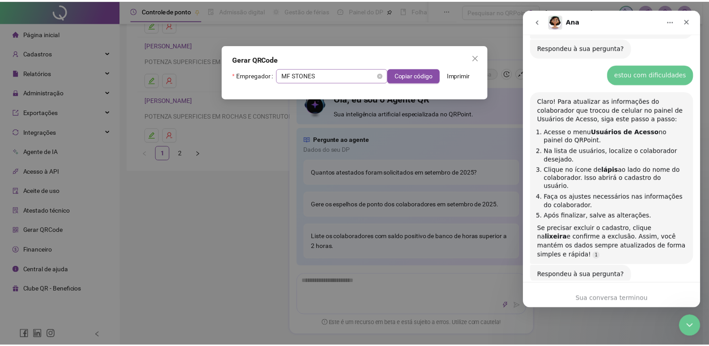
scroll to position [651, 0]
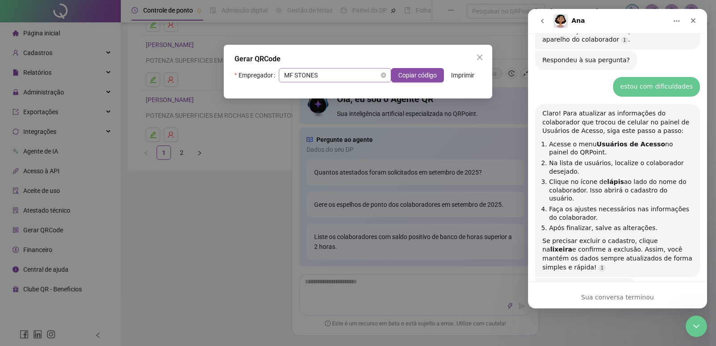
click at [322, 79] on span "MF STONES" at bounding box center [335, 74] width 102 height 13
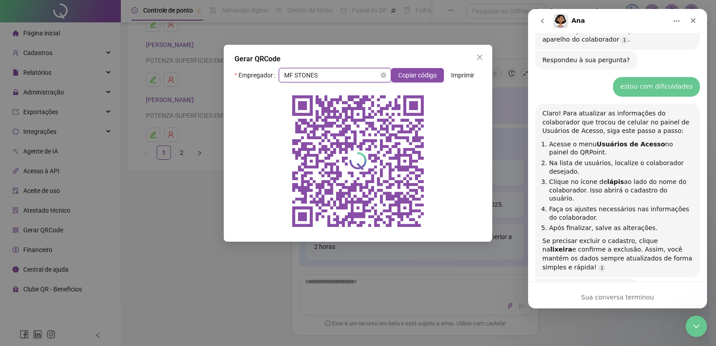
click at [322, 79] on span "MF STONES" at bounding box center [335, 74] width 102 height 13
click at [477, 53] on button "Close" at bounding box center [479, 57] width 14 height 14
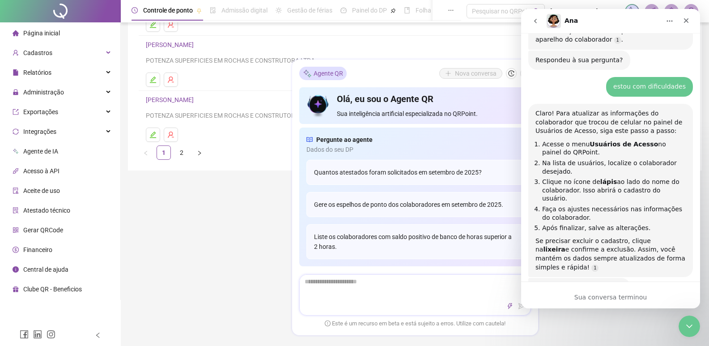
scroll to position [179, 0]
